Goal: Navigation & Orientation: Find specific page/section

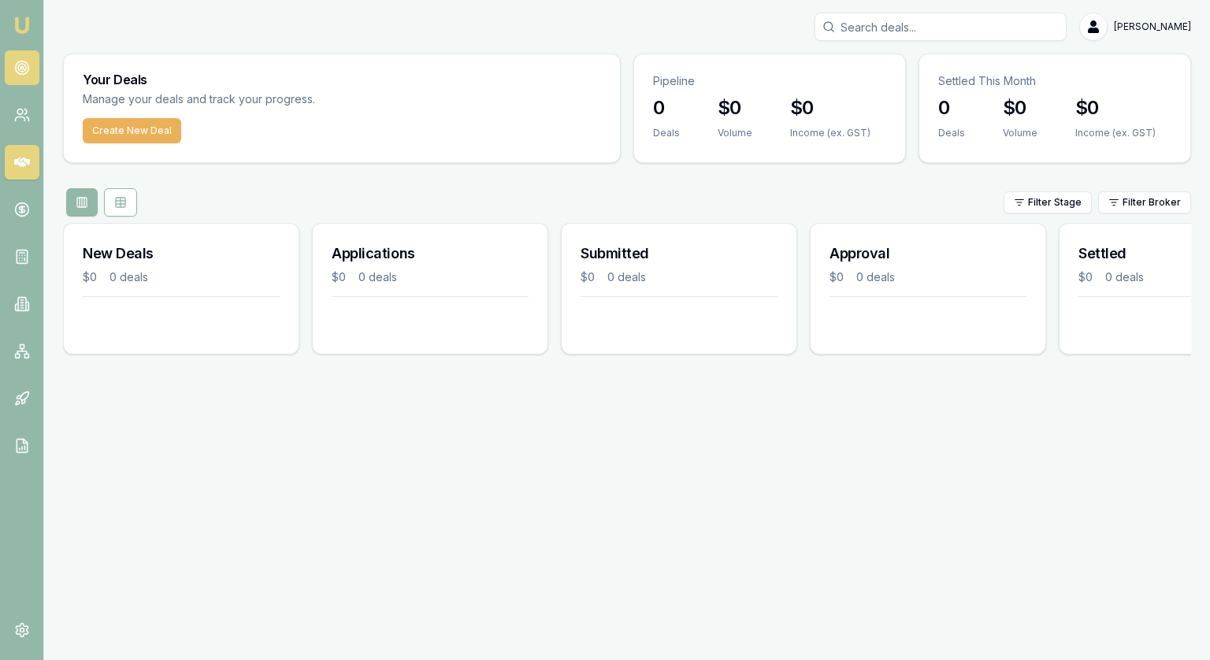
click at [30, 76] on link at bounding box center [22, 67] width 35 height 35
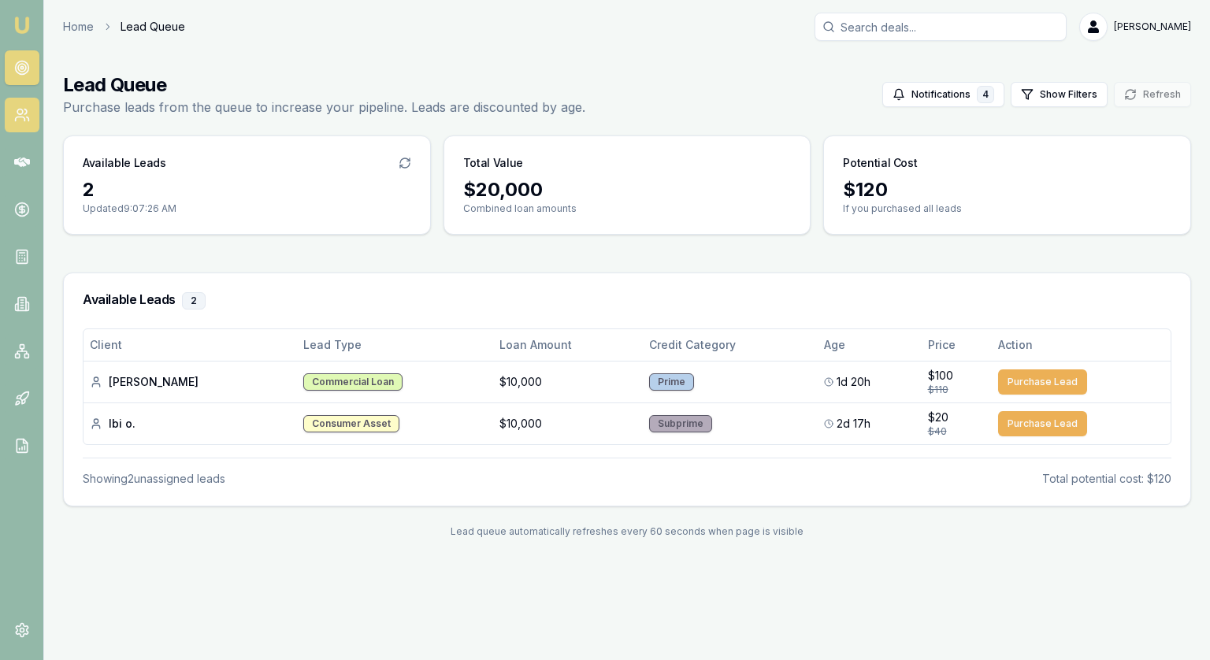
click at [21, 109] on icon at bounding box center [22, 115] width 16 height 16
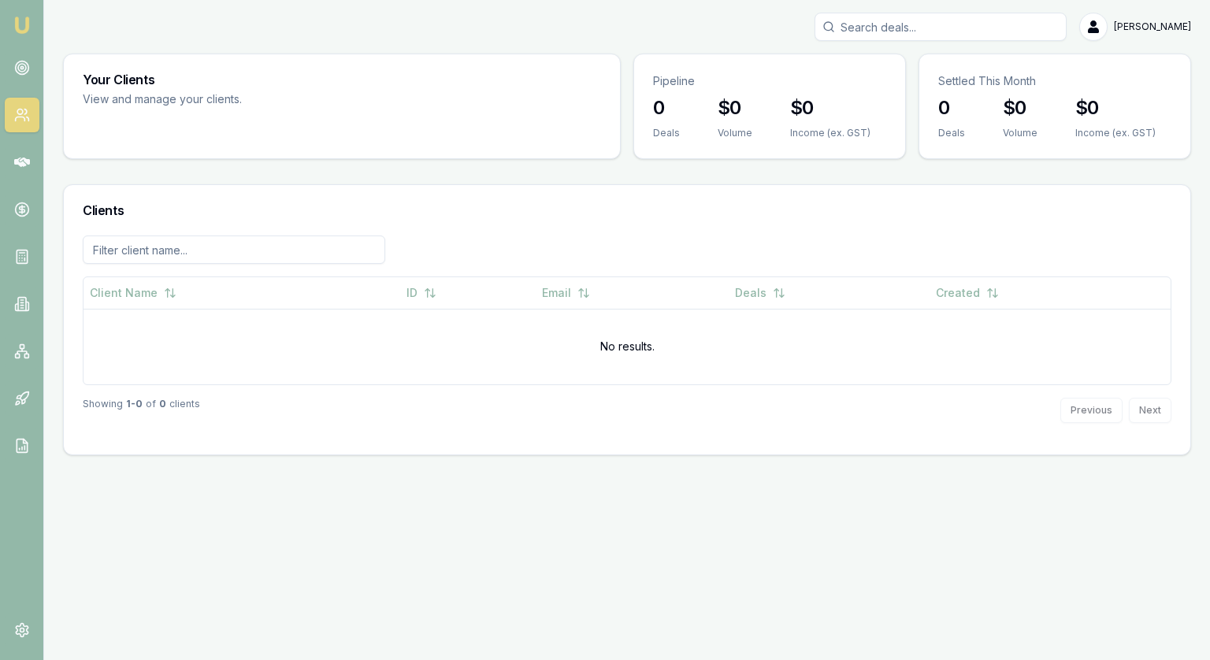
click at [25, 85] on nav "Emu Broker" at bounding box center [21, 238] width 43 height 476
click at [20, 65] on icon at bounding box center [22, 68] width 16 height 16
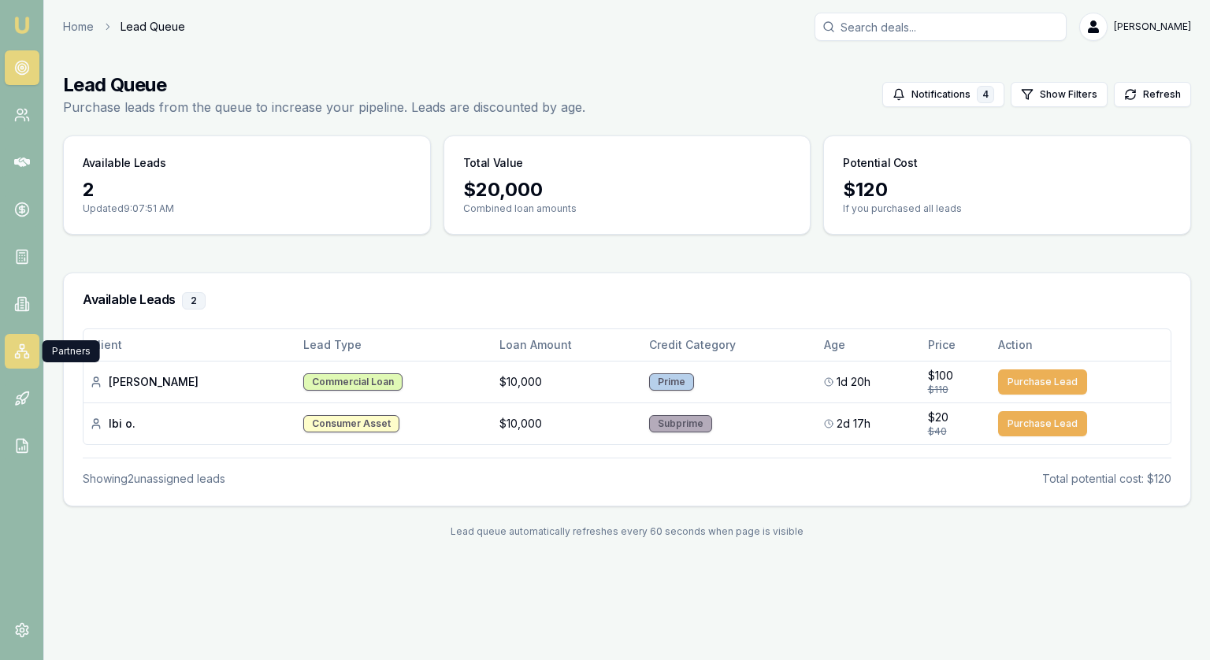
click at [13, 355] on link at bounding box center [22, 351] width 35 height 35
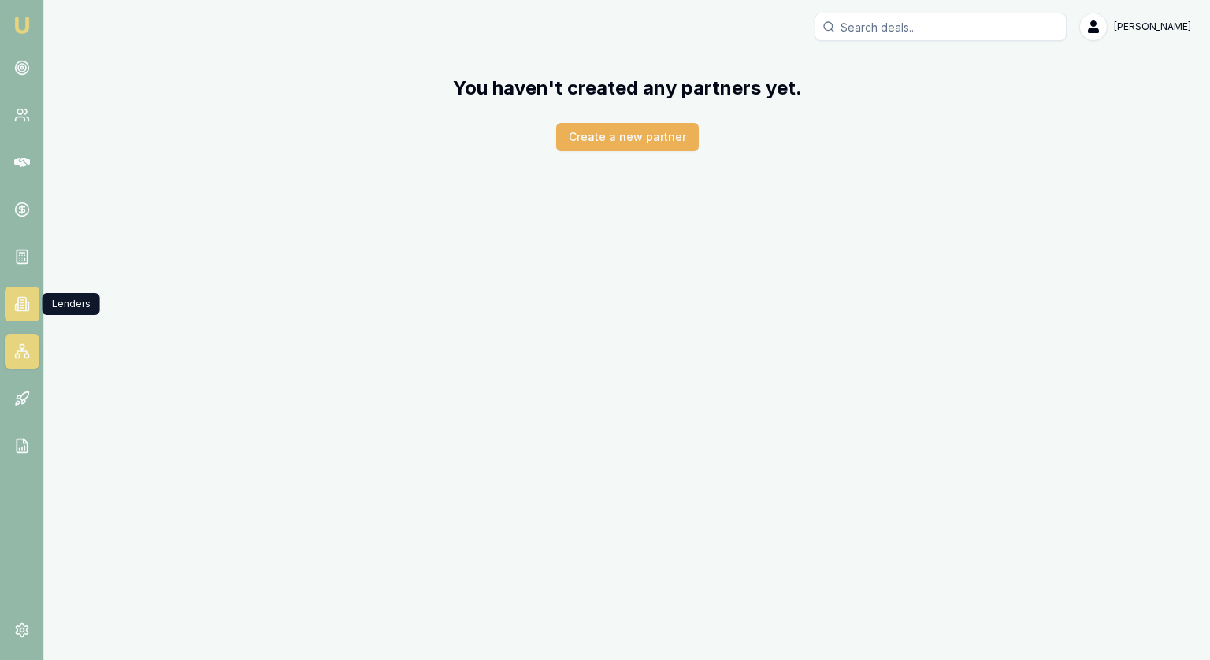
click at [20, 306] on icon at bounding box center [22, 304] width 16 height 16
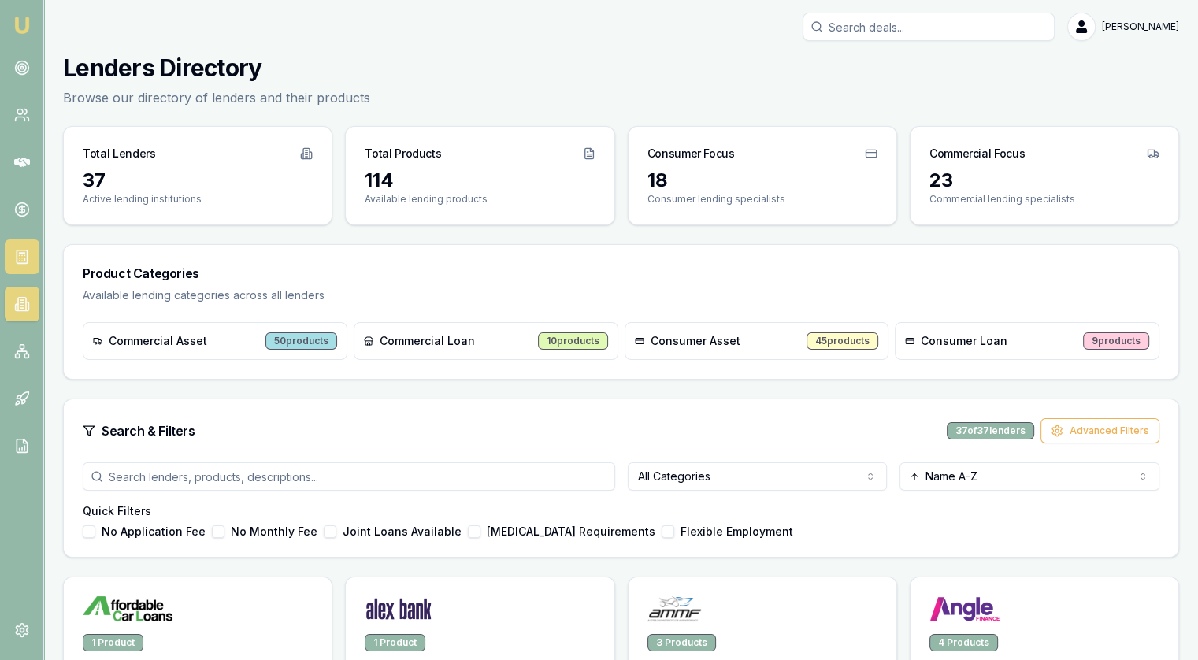
click at [14, 265] on link at bounding box center [22, 256] width 35 height 35
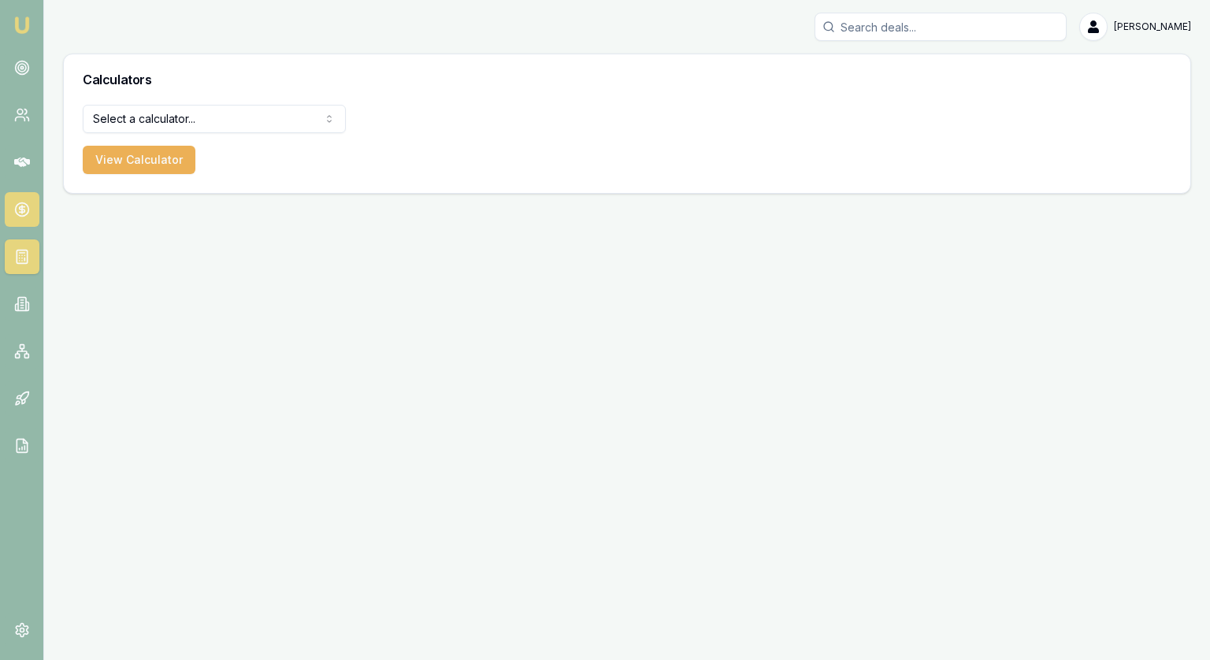
click at [19, 207] on icon at bounding box center [22, 210] width 6 height 6
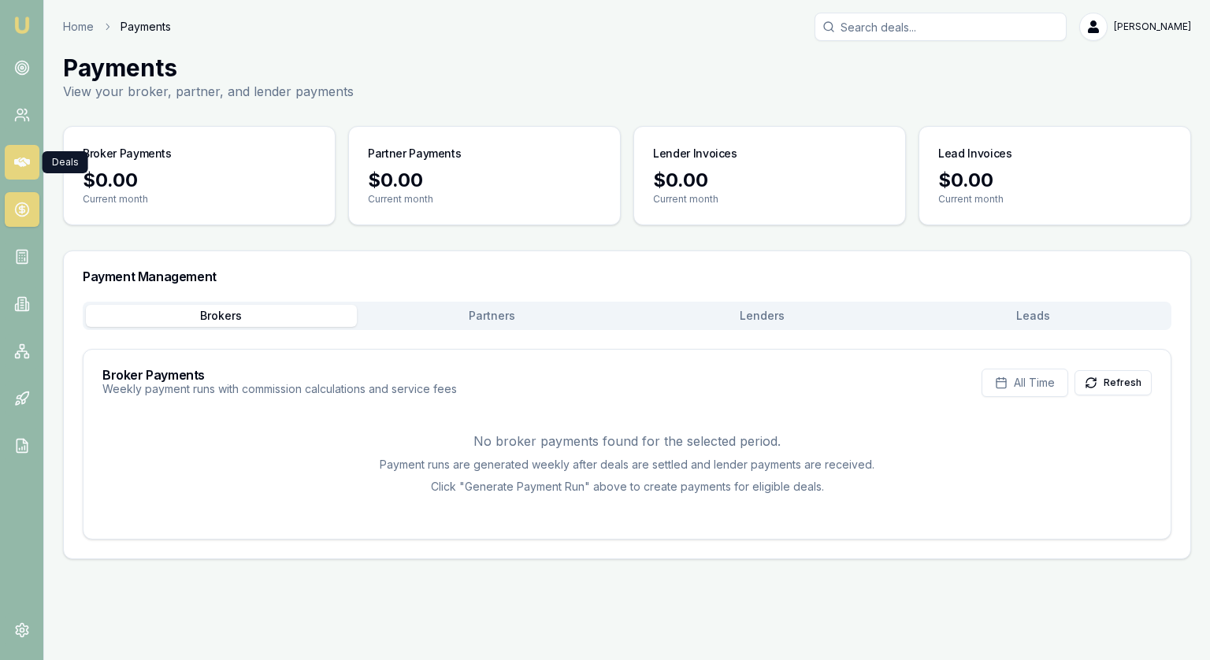
click at [22, 158] on icon at bounding box center [22, 162] width 16 height 9
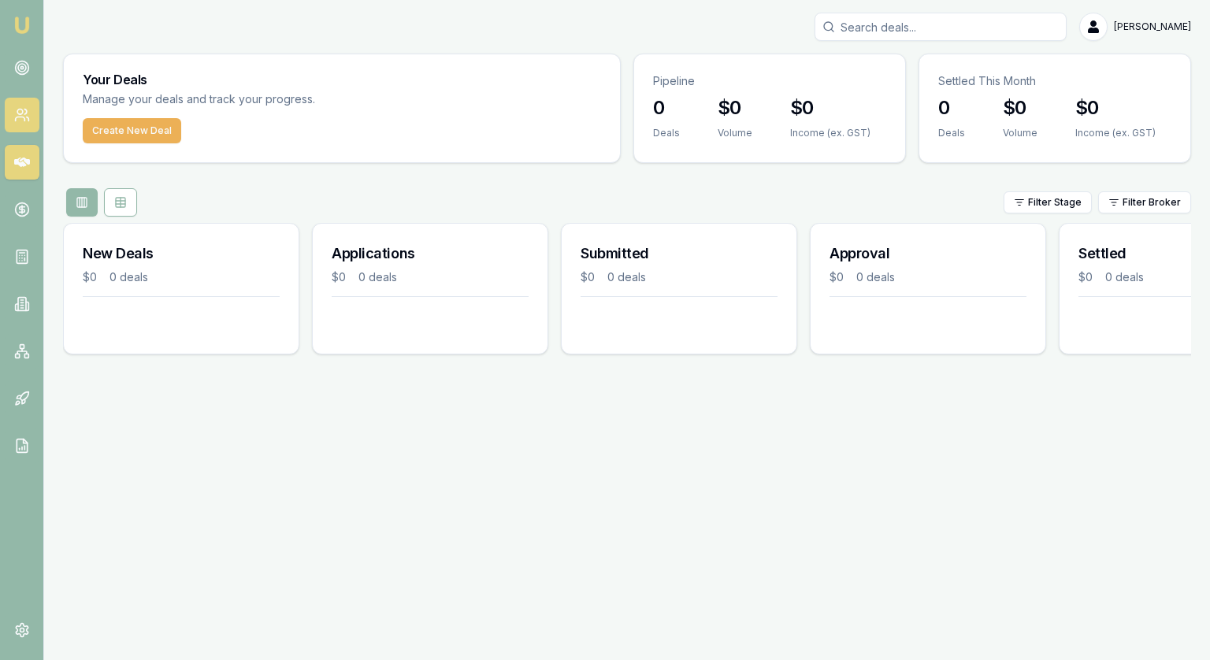
click at [9, 121] on link at bounding box center [22, 115] width 35 height 35
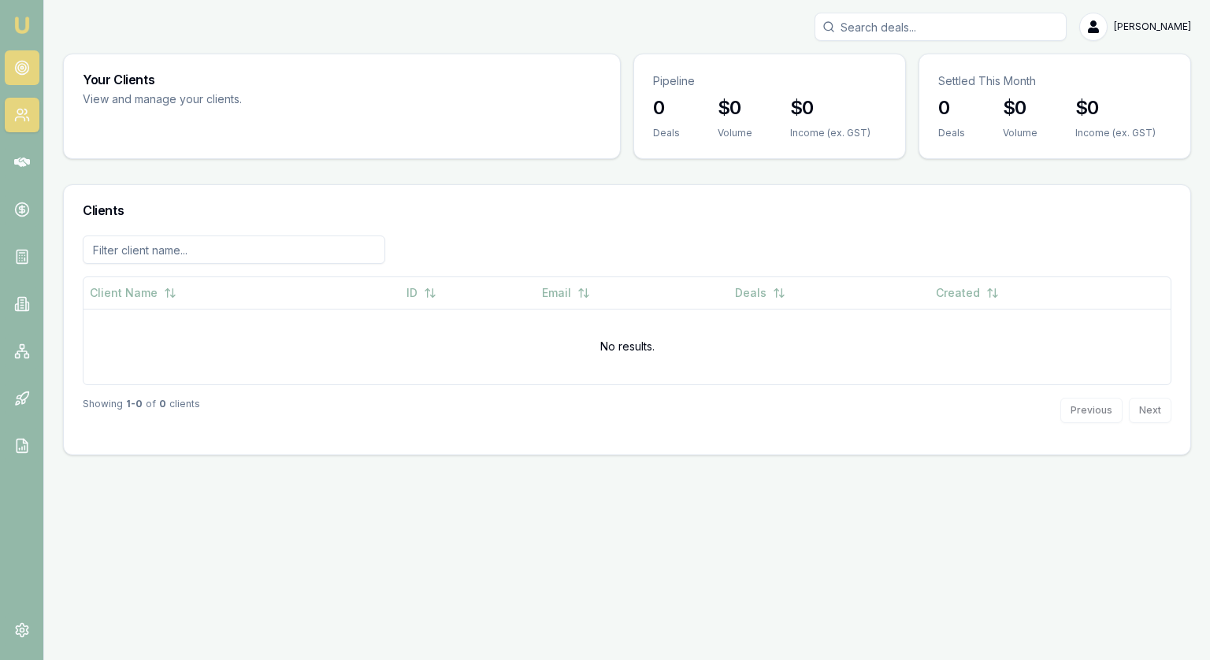
click at [23, 64] on circle at bounding box center [22, 68] width 8 height 8
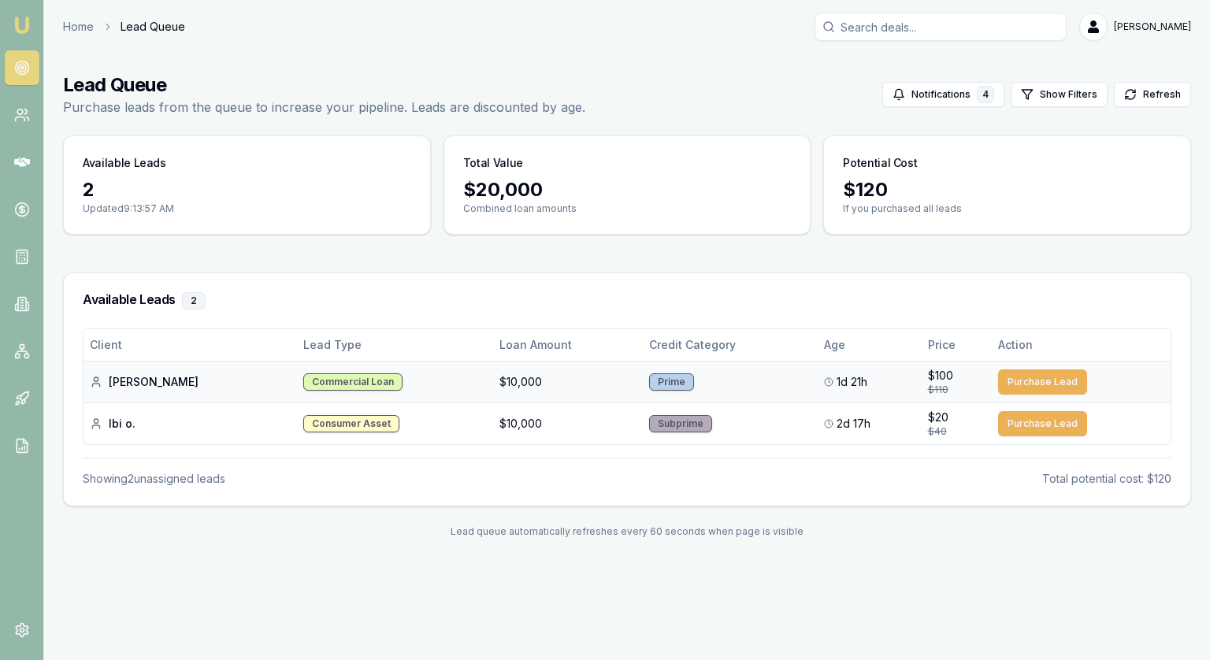
click at [134, 383] on div "[PERSON_NAME]" at bounding box center [190, 382] width 201 height 16
click at [113, 423] on div "Ibi o." at bounding box center [190, 424] width 201 height 16
click at [283, 454] on div "Client Lead Type Loan Amount Credit Category Age Price Action [PERSON_NAME] Com…" at bounding box center [627, 407] width 1088 height 158
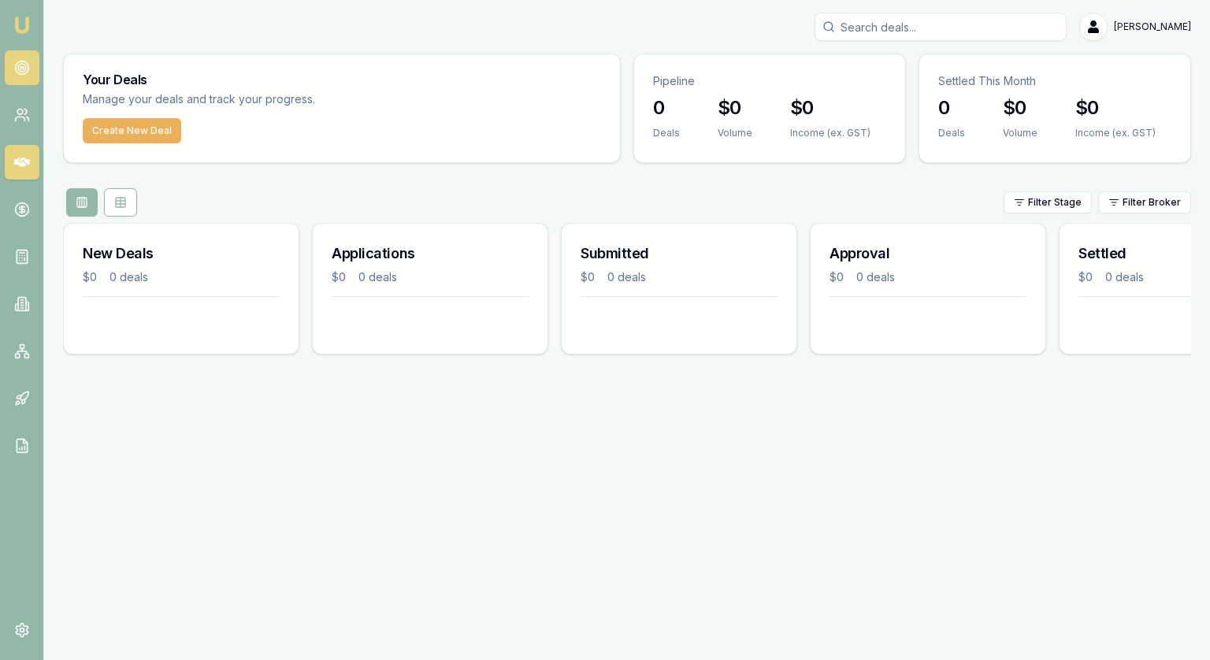
click at [12, 55] on link at bounding box center [22, 67] width 35 height 35
